Goal: Task Accomplishment & Management: Use online tool/utility

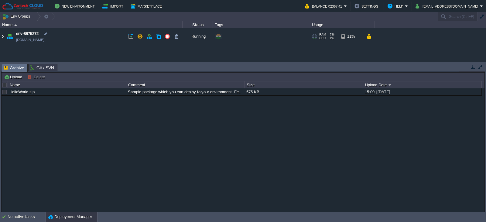
click at [1, 36] on img at bounding box center [2, 36] width 5 height 16
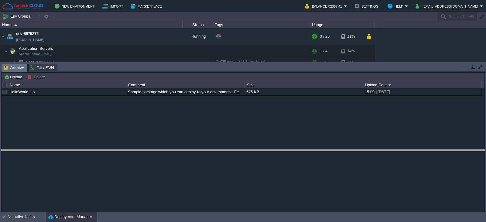
drag, startPoint x: 148, startPoint y: 71, endPoint x: 157, endPoint y: 157, distance: 86.4
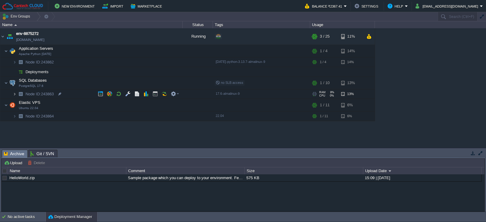
click at [14, 94] on img at bounding box center [15, 93] width 4 height 9
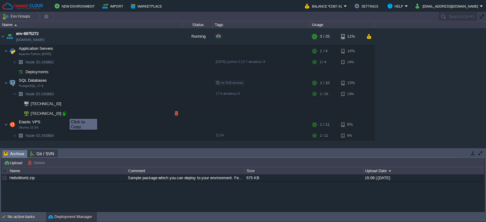
click at [65, 113] on div at bounding box center [64, 113] width 5 height 5
click at [65, 115] on div at bounding box center [64, 113] width 5 height 5
